Goal: Use online tool/utility: Use online tool/utility

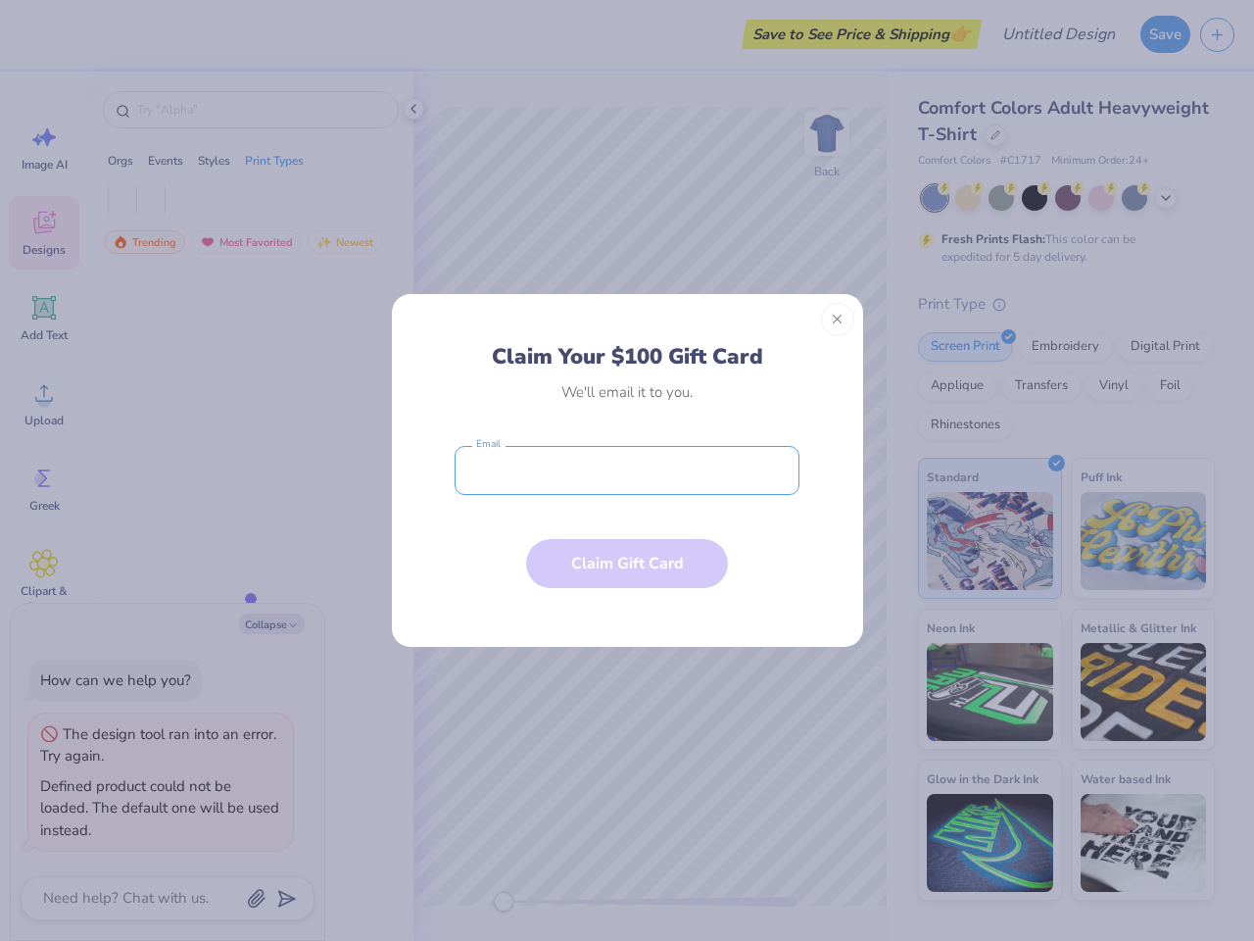
type textarea "x"
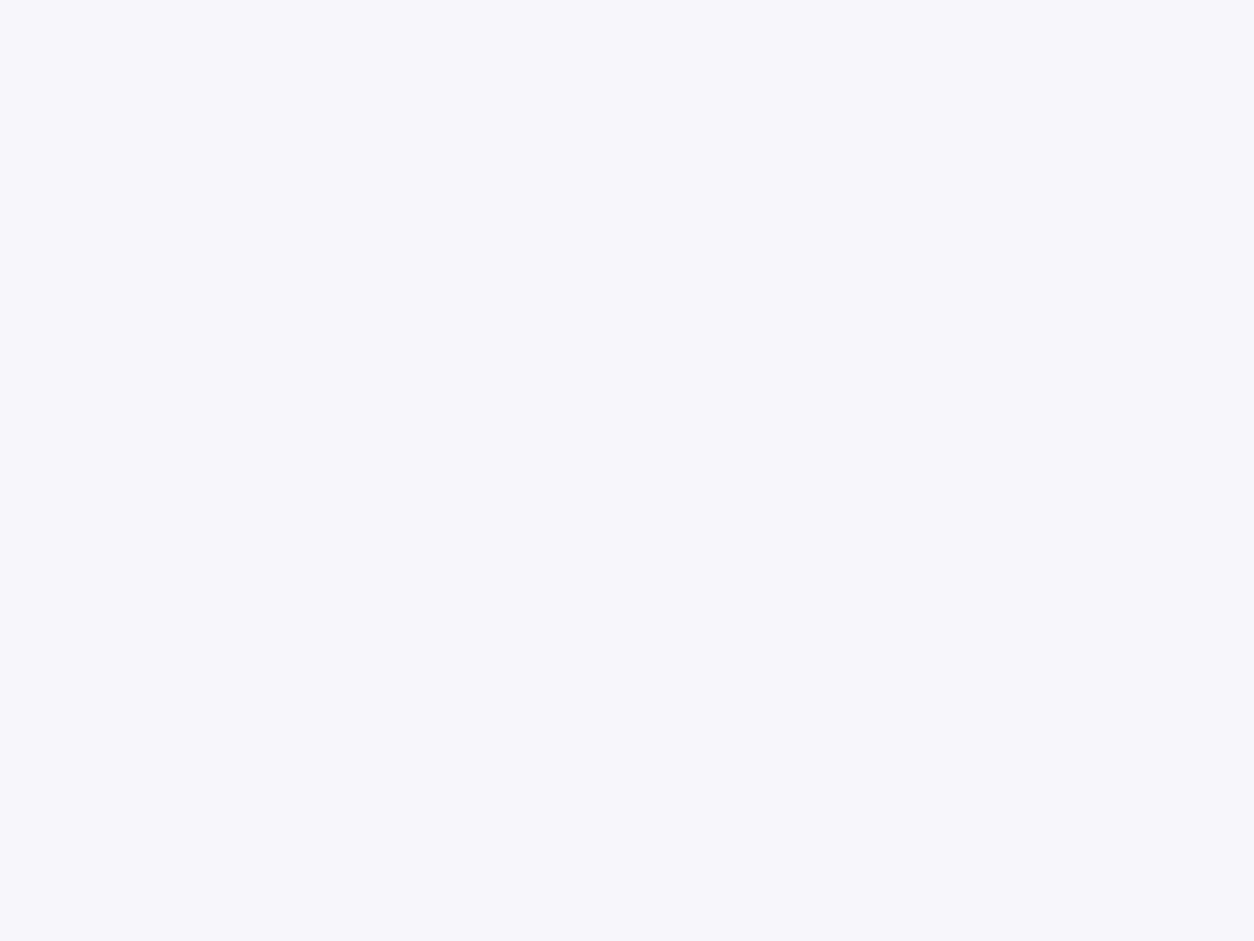
click at [627, 470] on div at bounding box center [627, 470] width 1254 height 941
